Goal: Information Seeking & Learning: Learn about a topic

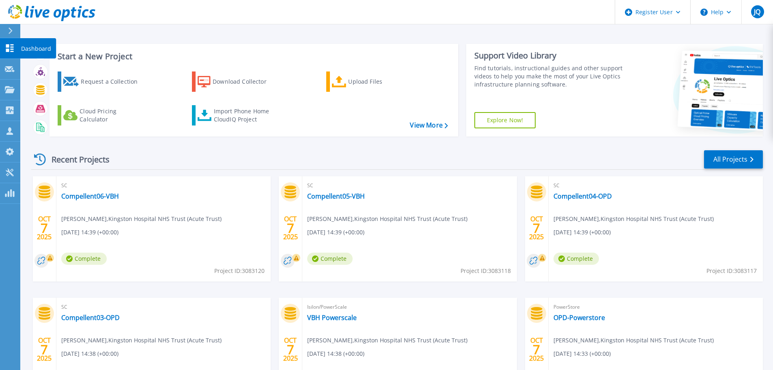
click at [13, 46] on icon at bounding box center [10, 48] width 10 height 8
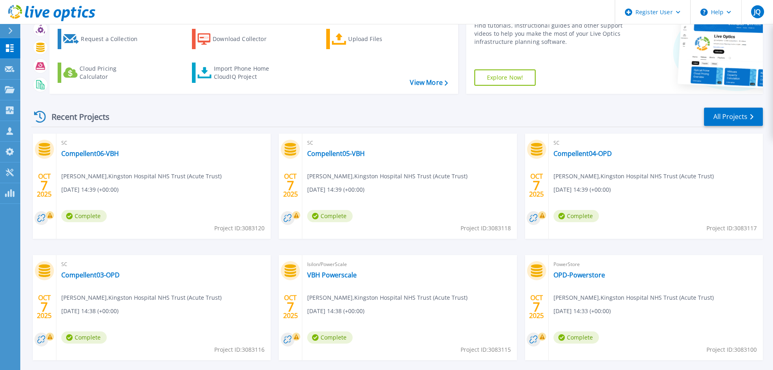
scroll to position [80, 0]
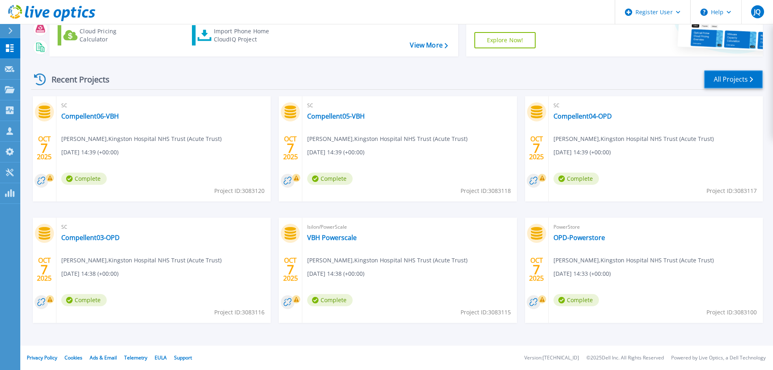
click at [738, 80] on link "All Projects" at bounding box center [733, 79] width 59 height 18
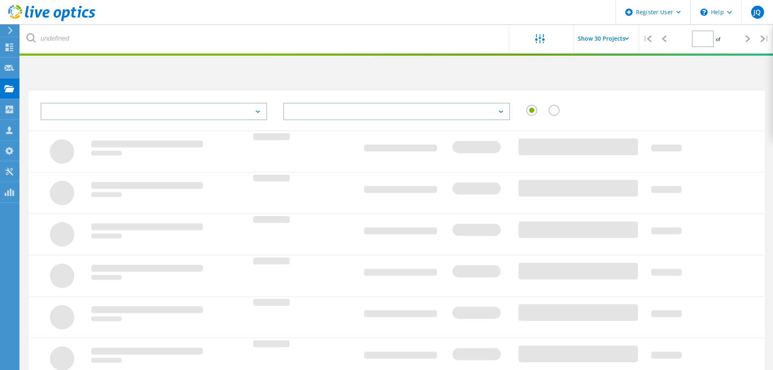
type input "1"
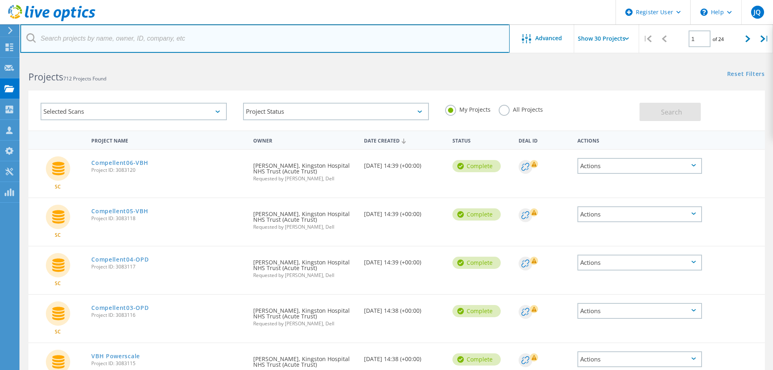
drag, startPoint x: 110, startPoint y: 32, endPoint x: 112, endPoint y: 41, distance: 9.9
click at [110, 32] on input "text" at bounding box center [264, 38] width 489 height 28
type input "chelsea and westminster"
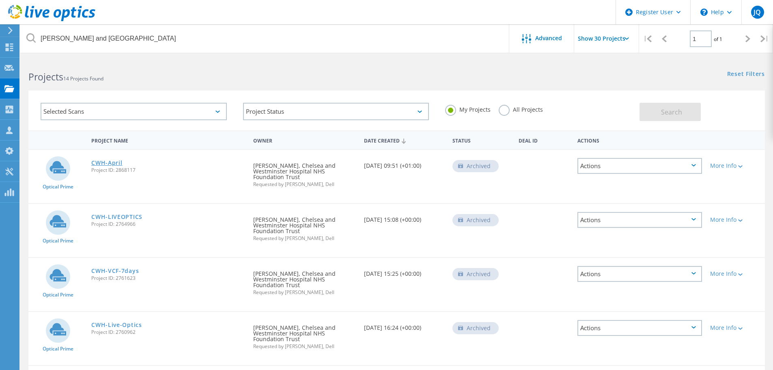
click at [107, 162] on link "CWH-April" at bounding box center [106, 163] width 31 height 6
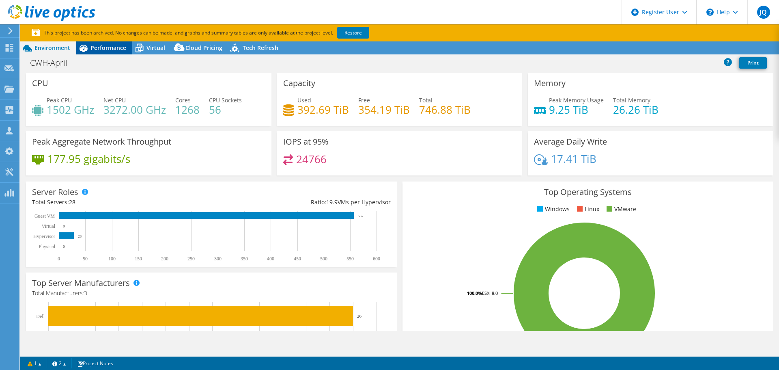
click at [103, 47] on span "Performance" at bounding box center [109, 48] width 36 height 8
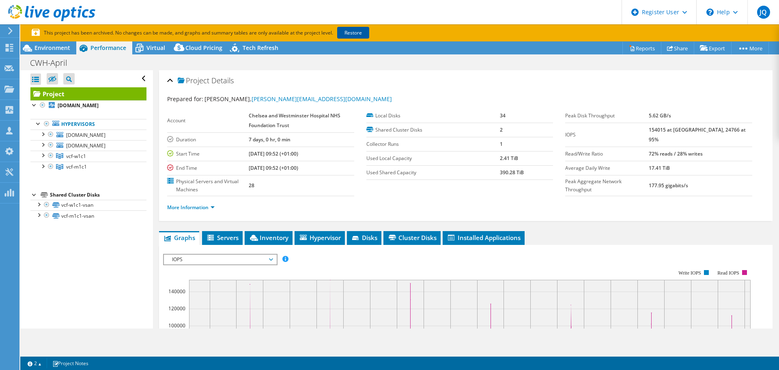
click at [354, 35] on link "Restore" at bounding box center [353, 33] width 32 height 12
click at [56, 56] on div "CWH-April Print" at bounding box center [399, 62] width 759 height 15
click at [56, 50] on span "Environment" at bounding box center [53, 48] width 36 height 8
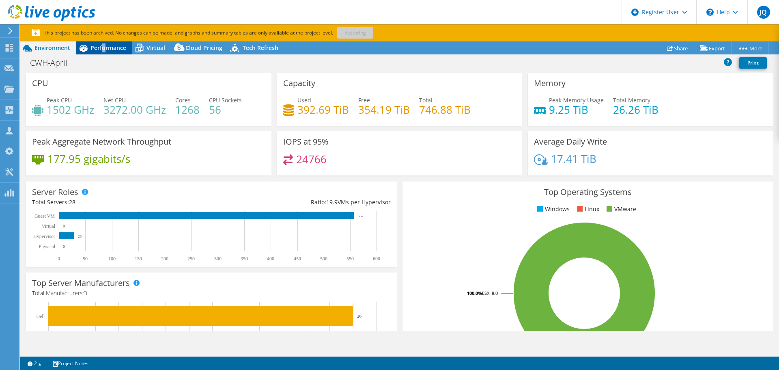
click at [104, 49] on span "Performance" at bounding box center [109, 48] width 36 height 8
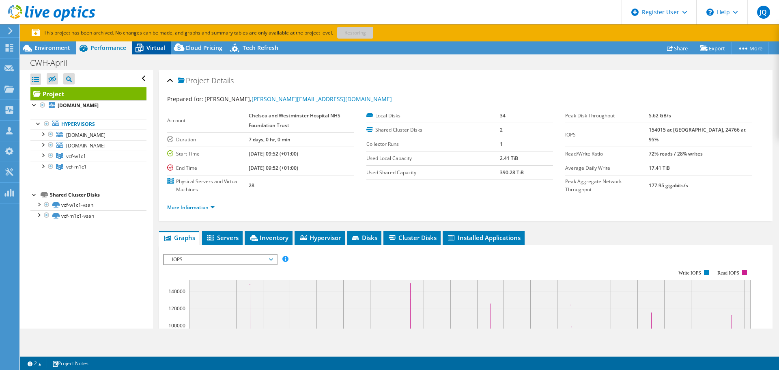
click at [157, 46] on span "Virtual" at bounding box center [156, 48] width 19 height 8
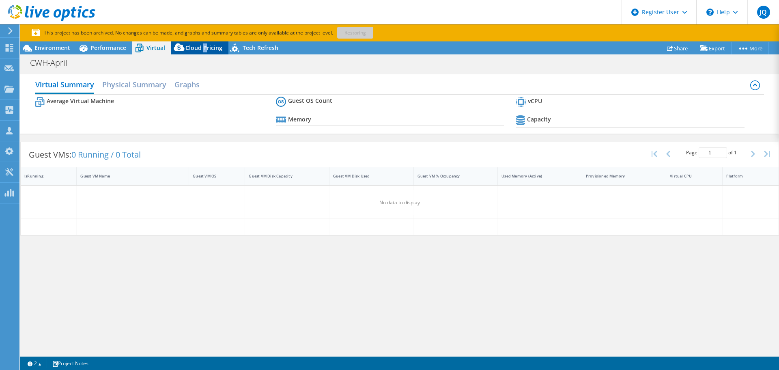
drag, startPoint x: 202, startPoint y: 52, endPoint x: 209, endPoint y: 53, distance: 7.1
click at [208, 53] on div "Cloud Pricing" at bounding box center [199, 47] width 57 height 13
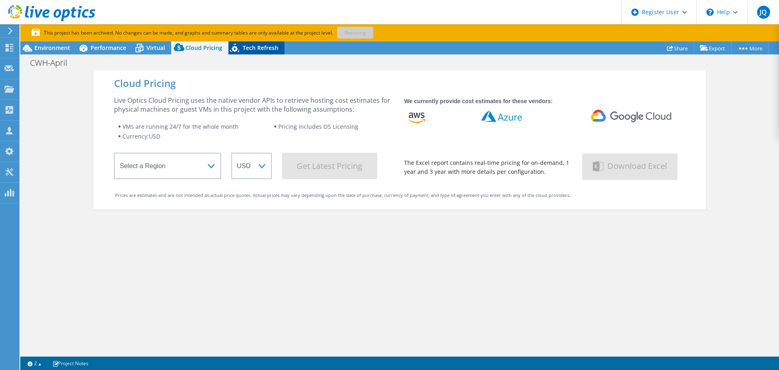
click at [262, 49] on span "Tech Refresh" at bounding box center [261, 48] width 36 height 8
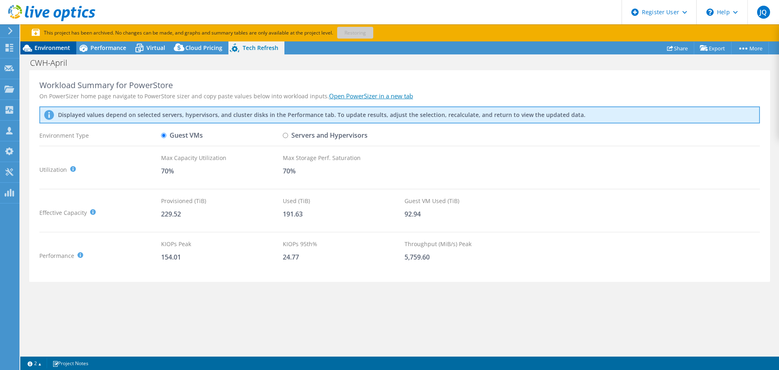
click at [45, 46] on span "Environment" at bounding box center [53, 48] width 36 height 8
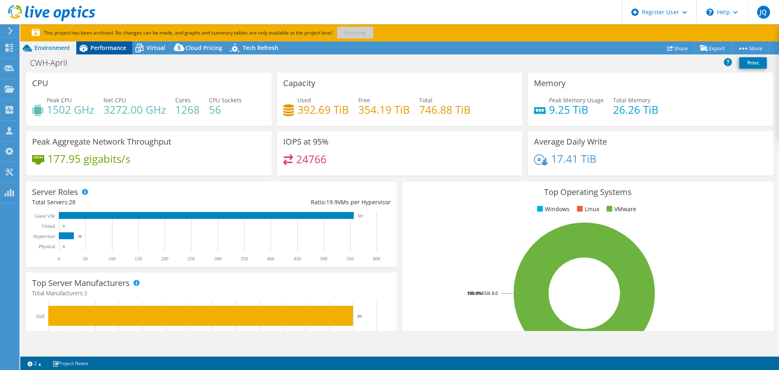
click at [119, 47] on span "Performance" at bounding box center [109, 48] width 36 height 8
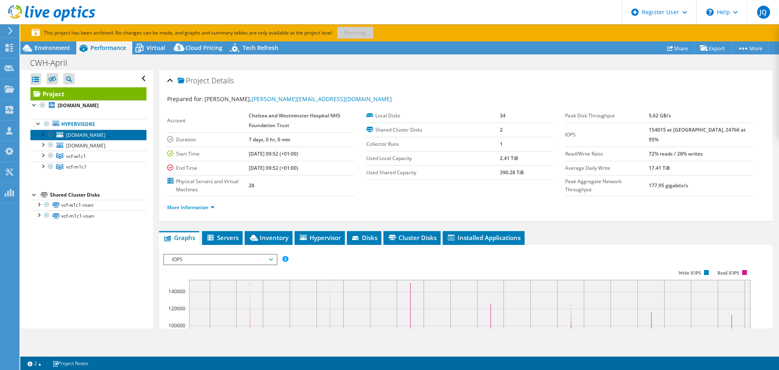
click at [97, 138] on span "[DOMAIN_NAME]" at bounding box center [85, 135] width 39 height 7
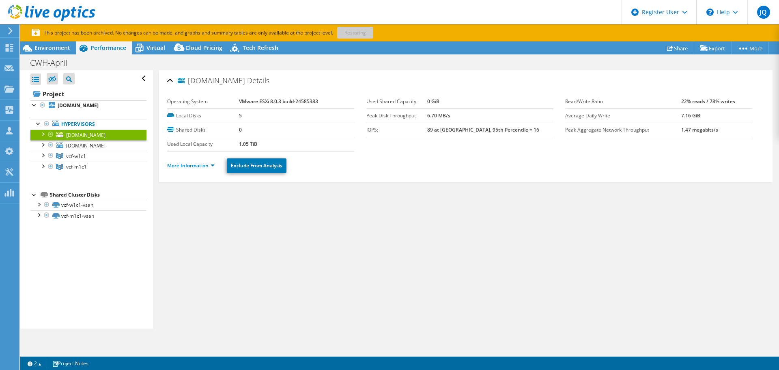
click at [43, 138] on div at bounding box center [43, 133] width 8 height 8
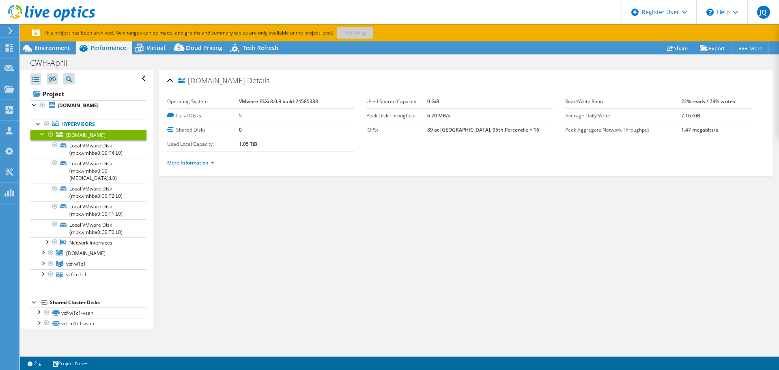
click at [42, 138] on div at bounding box center [43, 133] width 8 height 8
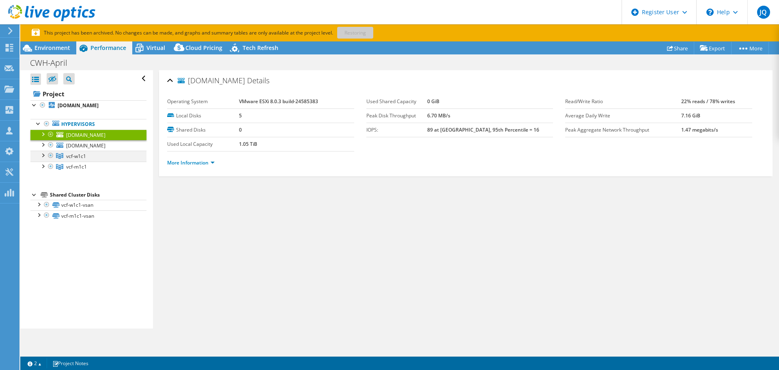
click at [43, 159] on div at bounding box center [43, 155] width 8 height 8
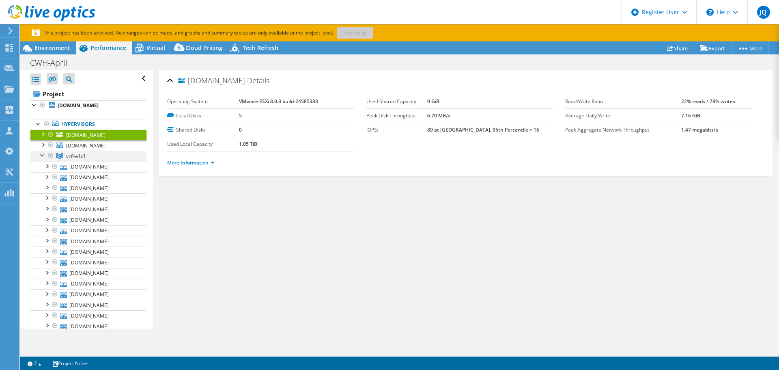
click at [41, 159] on div at bounding box center [43, 155] width 8 height 8
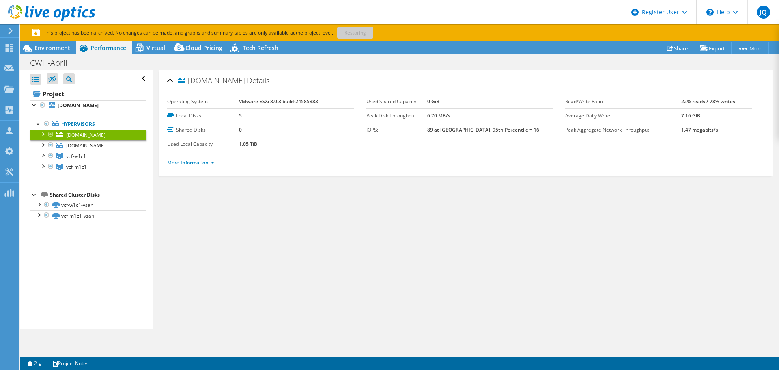
click at [423, 302] on div "vcf-wdwit-fr-02.chelwest.nhs.uk Details Operating System VMware ESXi 8.0.3 buil…" at bounding box center [466, 199] width 626 height 258
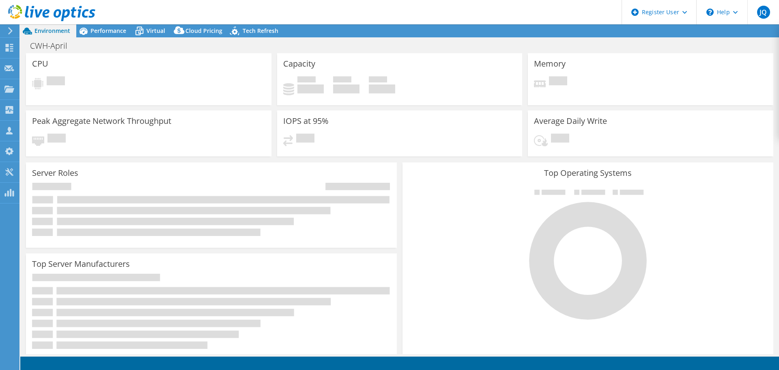
select select "USD"
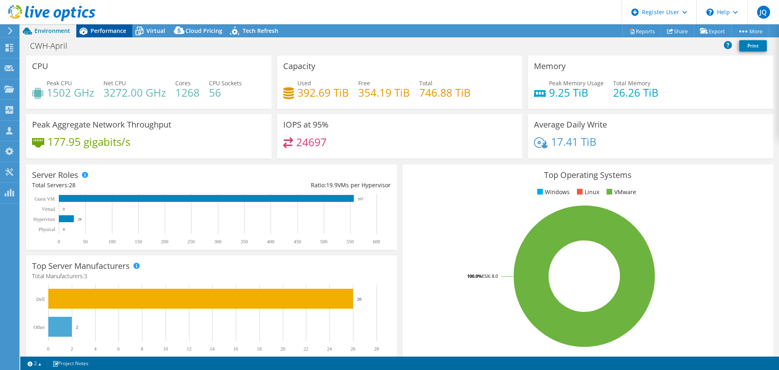
click at [122, 30] on span "Performance" at bounding box center [109, 31] width 36 height 8
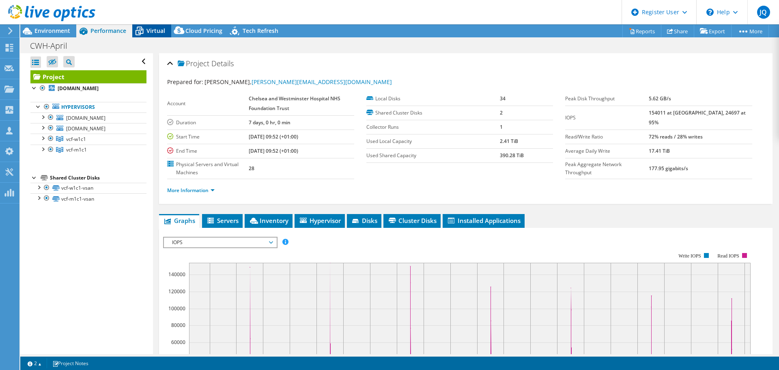
click at [154, 30] on span "Virtual" at bounding box center [156, 31] width 19 height 8
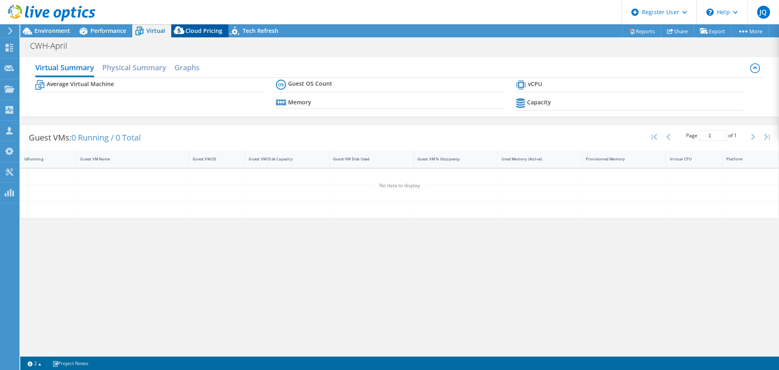
click at [199, 27] on span "Cloud Pricing" at bounding box center [203, 31] width 37 height 8
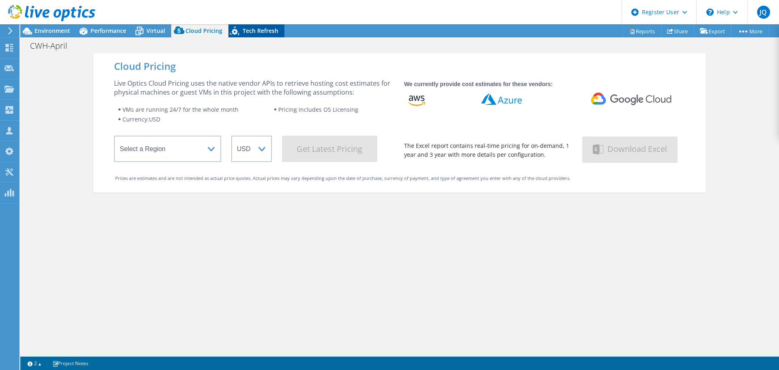
click at [252, 29] on span "Tech Refresh" at bounding box center [261, 31] width 36 height 8
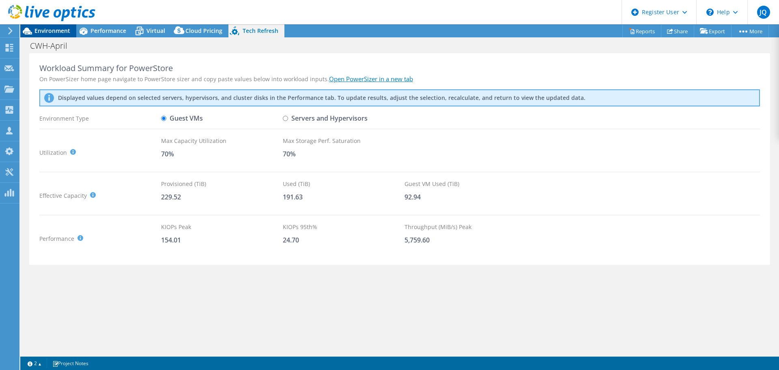
click at [53, 28] on span "Environment" at bounding box center [53, 31] width 36 height 8
